Goal: Information Seeking & Learning: Check status

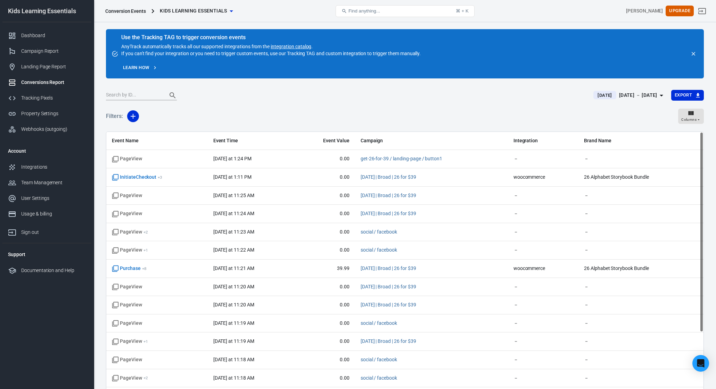
drag, startPoint x: 337, startPoint y: 108, endPoint x: 277, endPoint y: 102, distance: 60.1
click at [330, 108] on div "Filters: Columns" at bounding box center [405, 119] width 598 height 25
click at [39, 37] on div "Dashboard" at bounding box center [53, 35] width 65 height 7
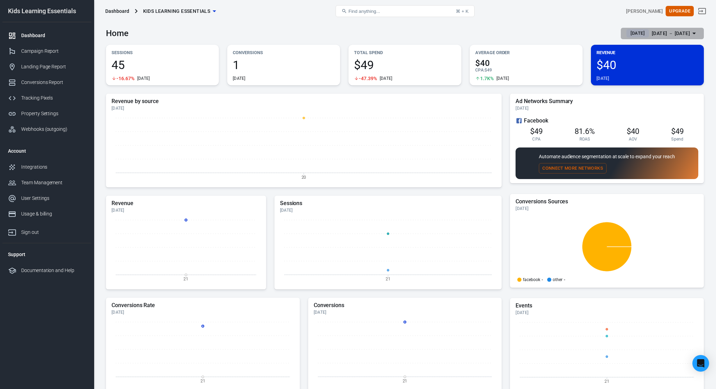
click at [672, 31] on div "[DATE] － [DATE]" at bounding box center [670, 33] width 38 height 9
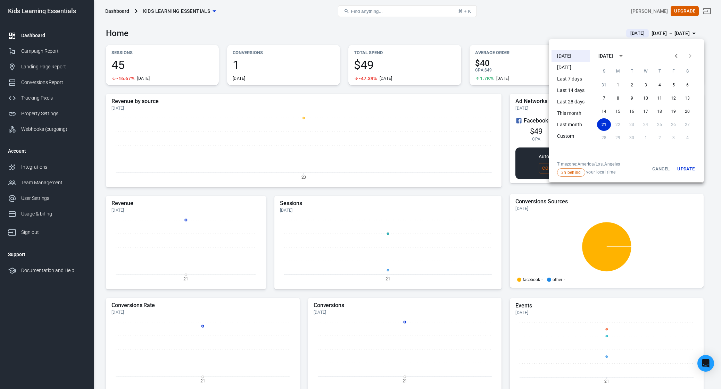
click at [569, 57] on li "[DATE]" at bounding box center [570, 55] width 39 height 11
click at [682, 169] on button "Update" at bounding box center [686, 168] width 22 height 15
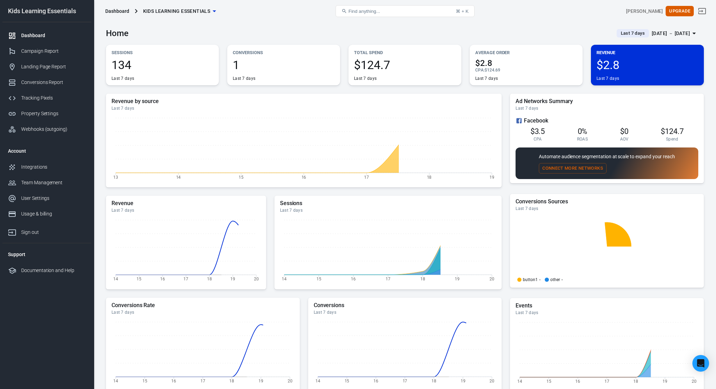
click at [618, 36] on span "Last 7 days" at bounding box center [633, 33] width 30 height 7
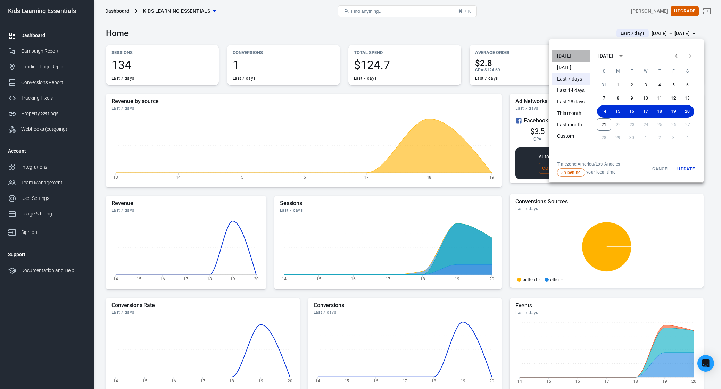
click at [576, 56] on li "[DATE]" at bounding box center [570, 55] width 39 height 11
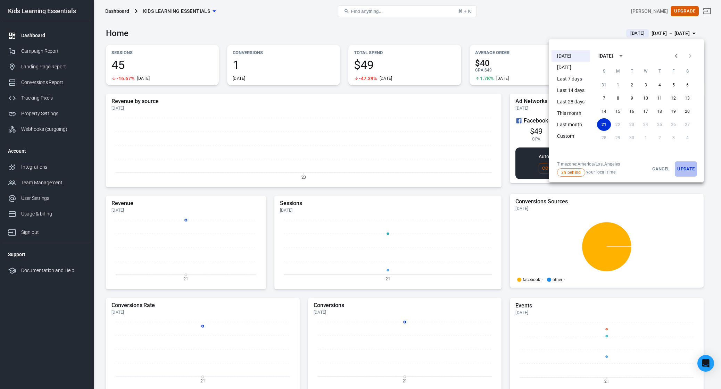
click at [690, 167] on button "Update" at bounding box center [686, 168] width 22 height 15
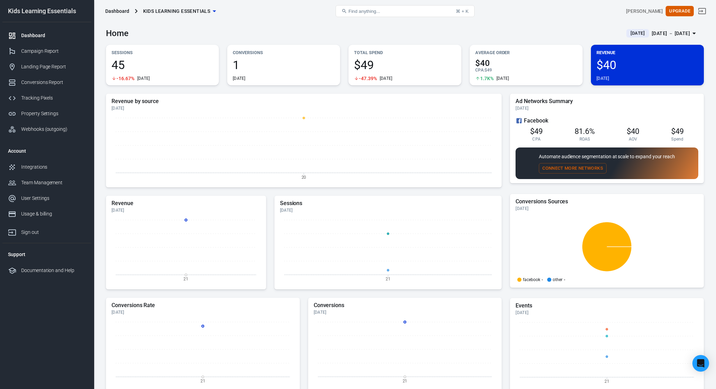
click at [489, 32] on div "Home Today Sep 21 － Sep 21, 2025" at bounding box center [405, 30] width 598 height 17
click at [49, 51] on div "Campaign Report" at bounding box center [53, 51] width 65 height 7
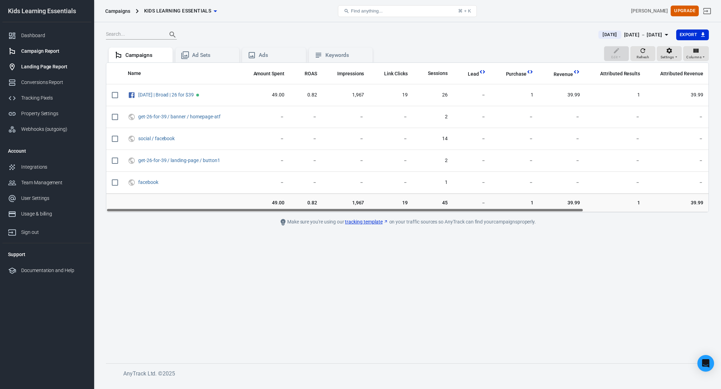
click at [59, 67] on div "Landing Page Report" at bounding box center [53, 66] width 65 height 7
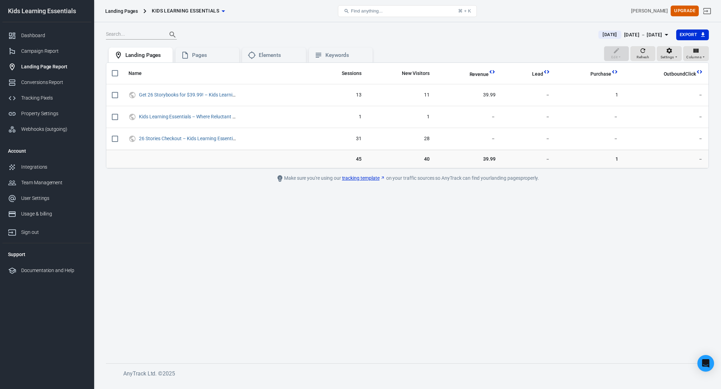
click at [203, 198] on main "Today Sep 21 － Sep 21, 2025 Export Edit Refresh Settings Columns Landing Pages …" at bounding box center [407, 190] width 603 height 323
click at [270, 268] on main "Today Sep 21 － Sep 21, 2025 Export Edit Refresh Settings Columns Landing Pages …" at bounding box center [407, 190] width 603 height 323
click at [284, 242] on main "Today Sep 21 － Sep 21, 2025 Export Edit Refresh Settings Columns Landing Pages …" at bounding box center [407, 190] width 603 height 323
click at [31, 36] on div "Dashboard" at bounding box center [53, 35] width 65 height 7
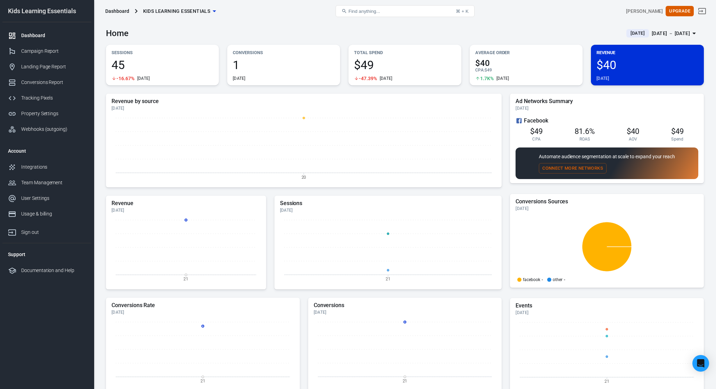
click at [420, 30] on div "Home Today Sep 21 － Sep 21, 2025" at bounding box center [405, 30] width 598 height 17
click at [41, 67] on div "Landing Page Report" at bounding box center [53, 66] width 65 height 7
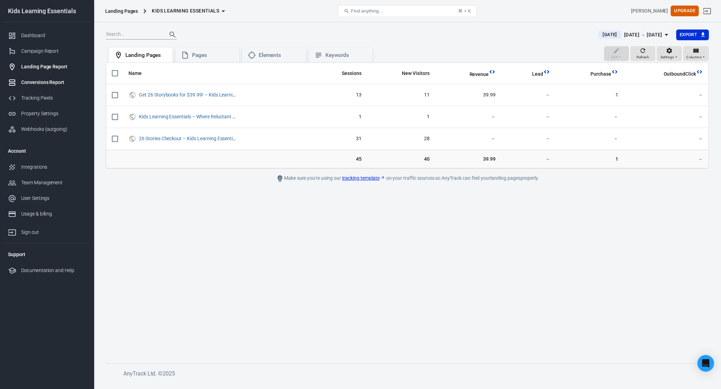
click at [51, 82] on div "Conversions Report" at bounding box center [53, 82] width 65 height 7
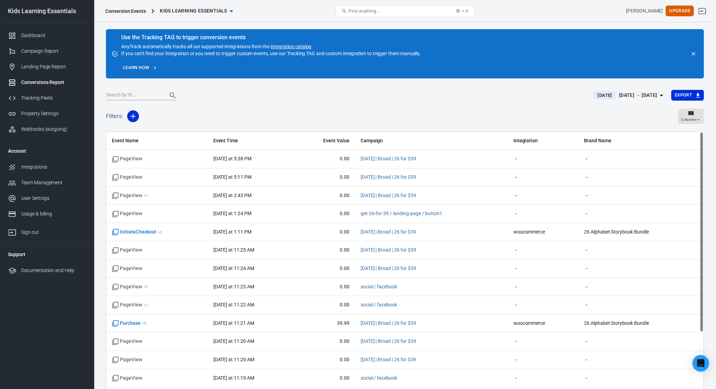
click at [312, 107] on div "Filters: Columns" at bounding box center [405, 119] width 598 height 25
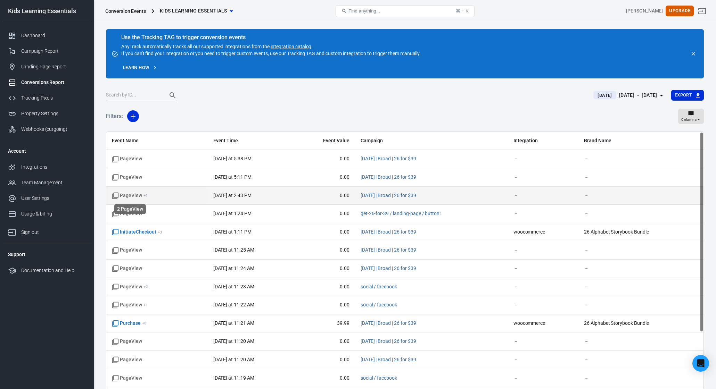
click at [134, 196] on span "PageView + 1" at bounding box center [130, 195] width 36 height 7
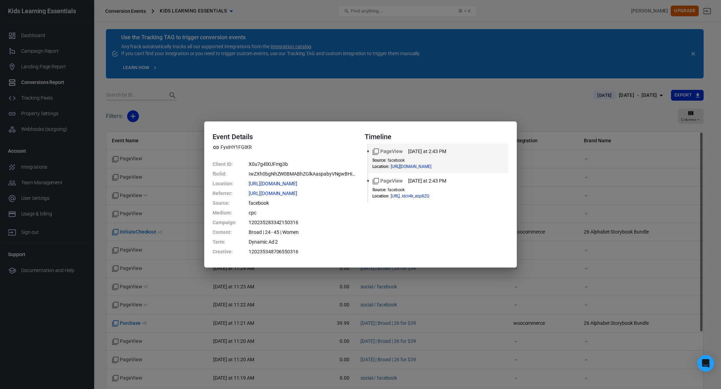
drag, startPoint x: 583, startPoint y: 115, endPoint x: 557, endPoint y: 120, distance: 26.2
click at [582, 115] on div "Event Details FyxiHY1FGIXR Client ID : X0u7g4lXUFmg3b fbclid : IwZXh0bgNhZW0BMA…" at bounding box center [360, 194] width 721 height 389
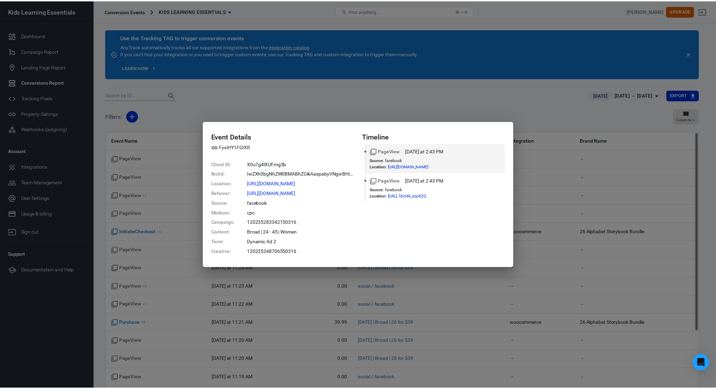
scroll to position [28, 0]
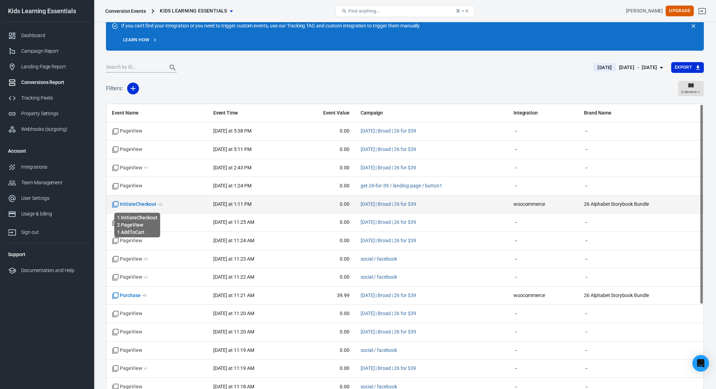
click at [152, 206] on span "InitiateCheckout + 3" at bounding box center [137, 204] width 50 height 7
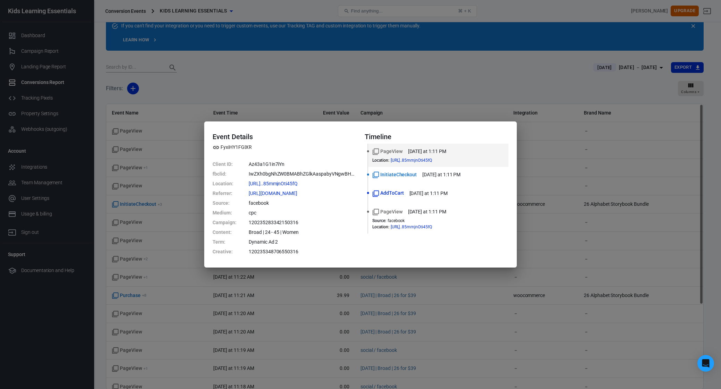
click at [289, 95] on div "Event Details FyxiHY1FGIXR Client ID : Az43a1G1in7iYn fbclid : IwZXh0bgNhZW0BMA…" at bounding box center [360, 194] width 721 height 389
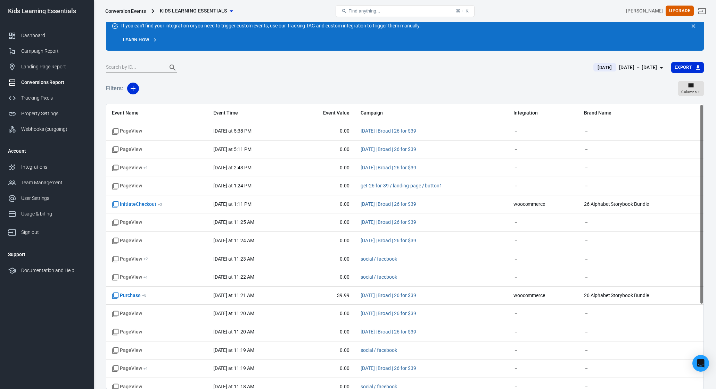
click at [386, 75] on div "Today Sep 21 － Sep 21, 2025 Export" at bounding box center [405, 70] width 598 height 17
